Goal: Information Seeking & Learning: Learn about a topic

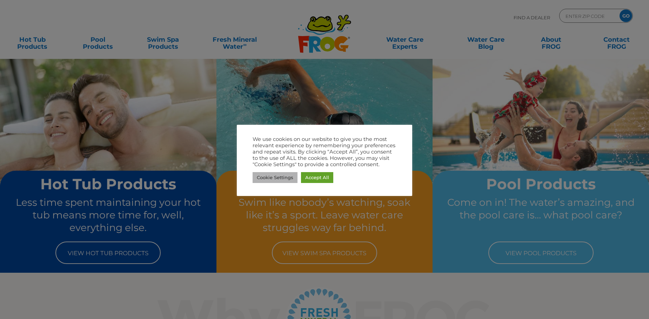
click at [283, 175] on link "Cookie Settings" at bounding box center [275, 177] width 45 height 11
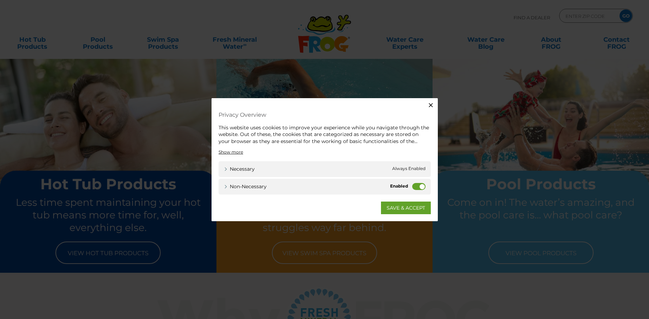
click at [417, 183] on label "Non-necessary" at bounding box center [418, 186] width 13 height 7
click at [0, 0] on input "Non-necessary" at bounding box center [0, 0] width 0 height 0
click at [417, 183] on label "Non-necessary" at bounding box center [418, 186] width 13 height 7
click at [0, 0] on input "Non-necessary" at bounding box center [0, 0] width 0 height 0
click at [417, 183] on label "Non-necessary" at bounding box center [418, 186] width 13 height 7
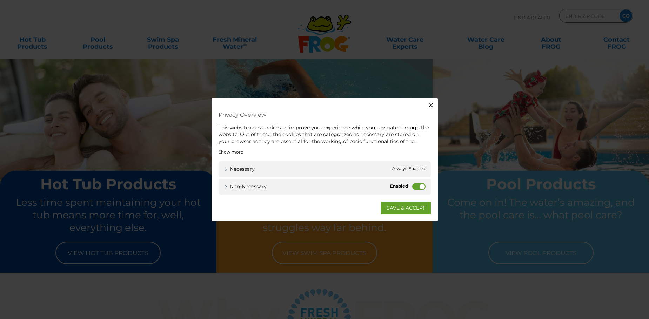
click at [0, 0] on input "Non-necessary" at bounding box center [0, 0] width 0 height 0
click at [418, 184] on label "Non-necessary" at bounding box center [418, 186] width 13 height 7
click at [0, 0] on input "Non-necessary" at bounding box center [0, 0] width 0 height 0
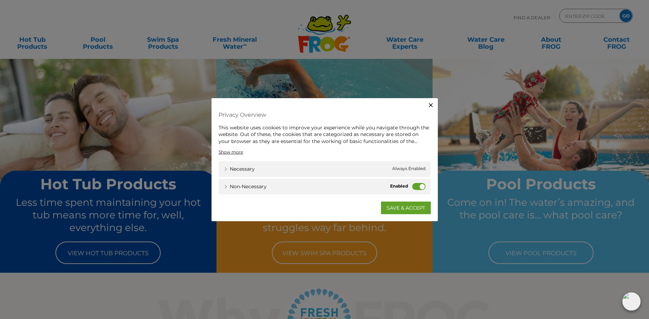
click at [418, 184] on label "Non-necessary" at bounding box center [418, 186] width 13 height 7
click at [0, 0] on input "Non-necessary" at bounding box center [0, 0] width 0 height 0
click at [414, 188] on label "Non-necessary" at bounding box center [418, 186] width 13 height 7
click at [0, 0] on input "Non-necessary" at bounding box center [0, 0] width 0 height 0
click at [407, 206] on link "SAVE & ACCEPT" at bounding box center [406, 208] width 50 height 13
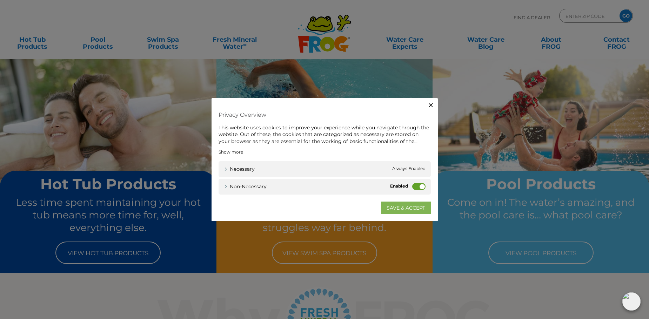
click at [407, 206] on p "Swim like nobody’s watching, soak like it’s a sport. Leave water care struggles…" at bounding box center [325, 215] width 190 height 39
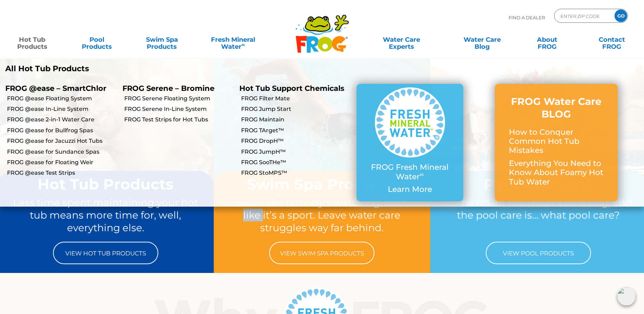
click at [31, 46] on link "Hot Tub Products" at bounding box center [32, 40] width 51 height 14
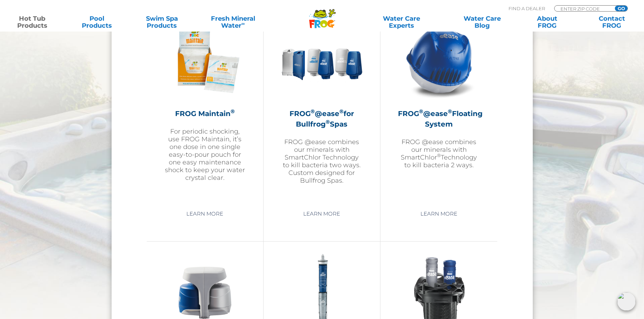
scroll to position [807, 0]
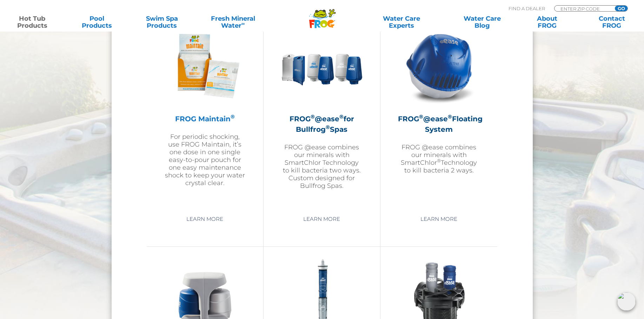
click at [223, 37] on img at bounding box center [204, 65] width 81 height 81
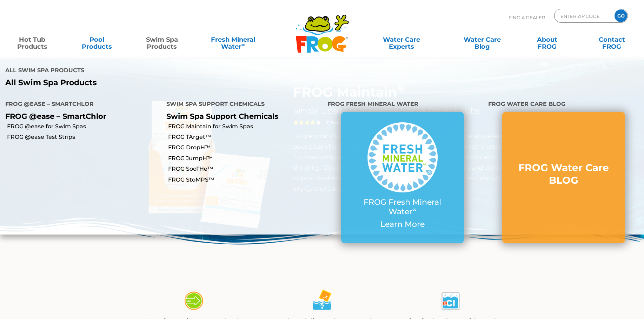
click at [165, 43] on link "Swim Spa Products" at bounding box center [161, 40] width 51 height 14
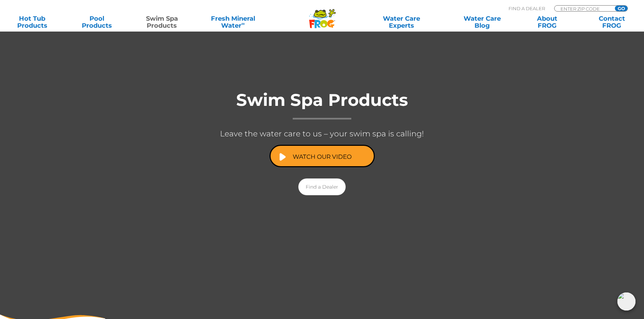
scroll to position [70, 0]
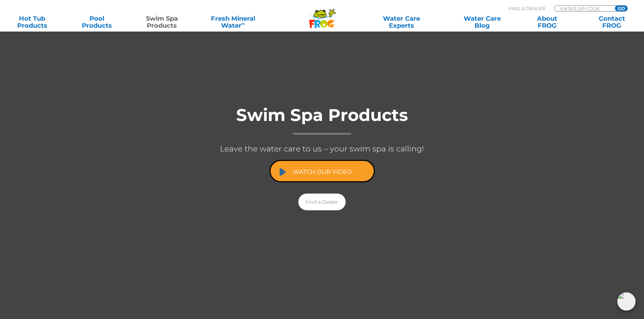
click at [323, 176] on link "Watch Our Video" at bounding box center [321, 171] width 105 height 22
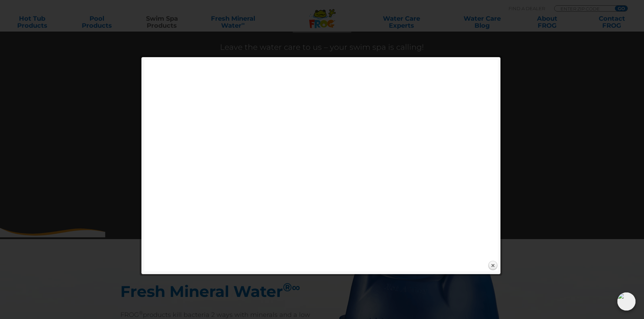
scroll to position [175, 0]
